Goal: Check status: Check status

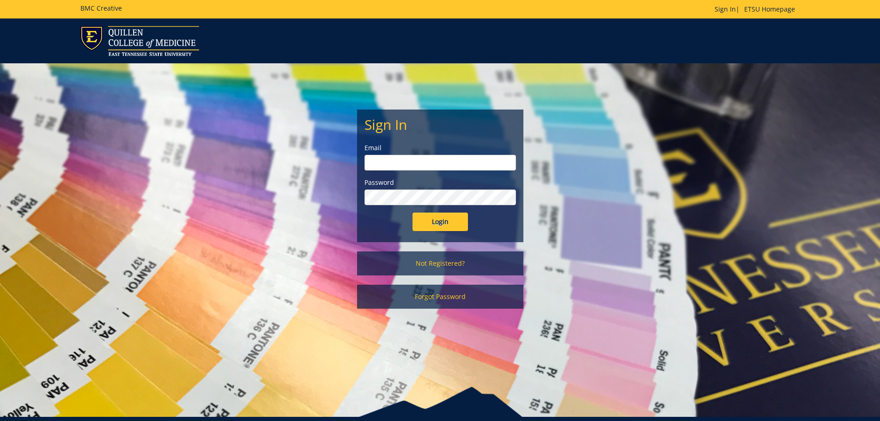
type input "brownk@etsu.edu"
click at [428, 226] on input "Login" at bounding box center [439, 221] width 55 height 18
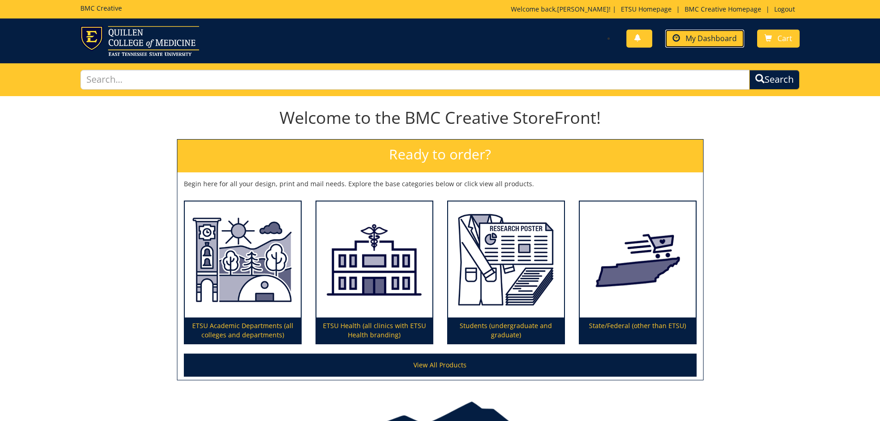
click at [706, 39] on span "My Dashboard" at bounding box center [710, 38] width 51 height 10
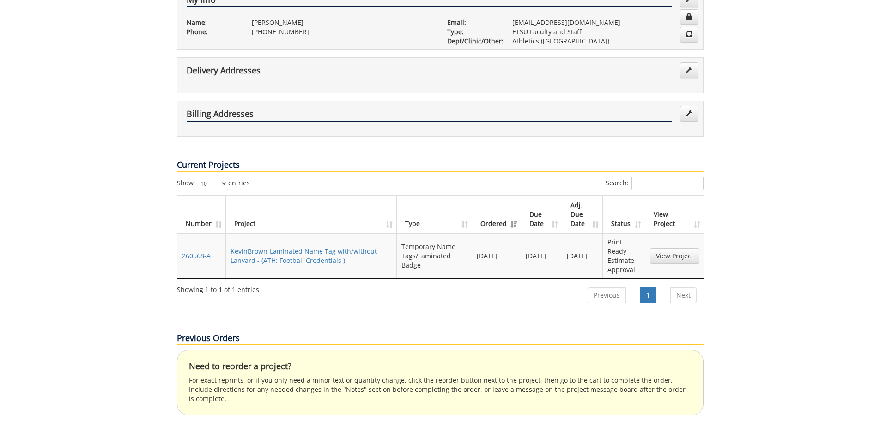
scroll to position [323, 0]
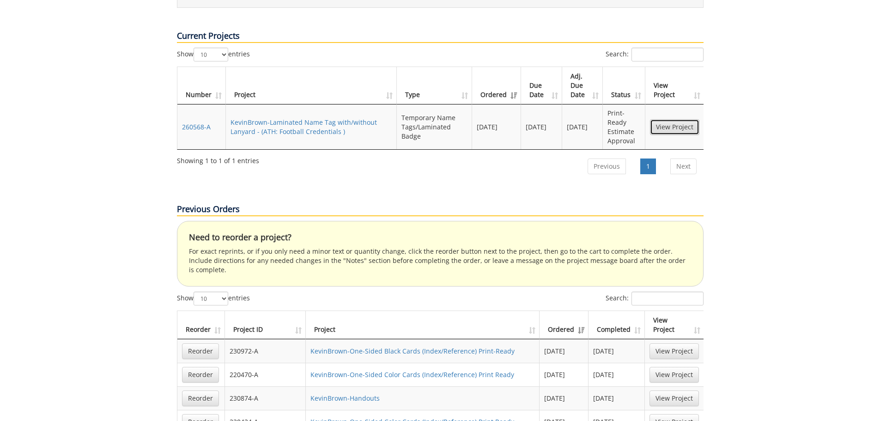
click at [663, 119] on link "View Project" at bounding box center [674, 127] width 49 height 16
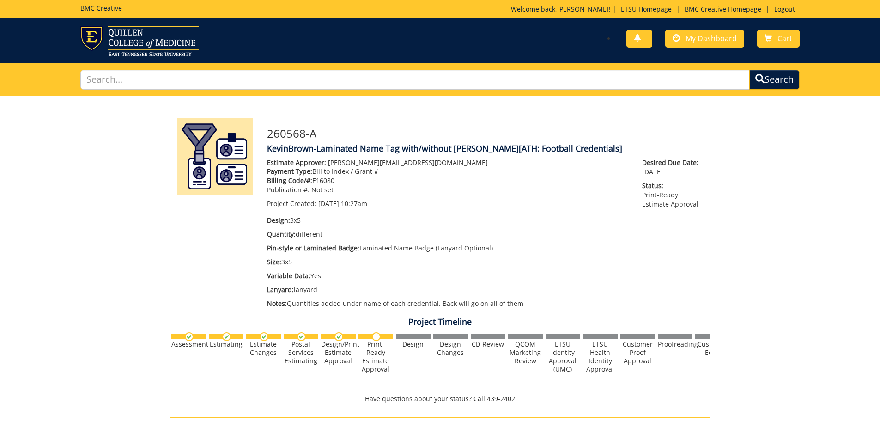
drag, startPoint x: 582, startPoint y: 88, endPoint x: 549, endPoint y: 120, distance: 46.0
click at [549, 120] on div "260568-A KevinBrown-Laminated Name Tag with/without Lanyard [ATH: Football Cred…" at bounding box center [485, 215] width 450 height 194
